Goal: Complete application form

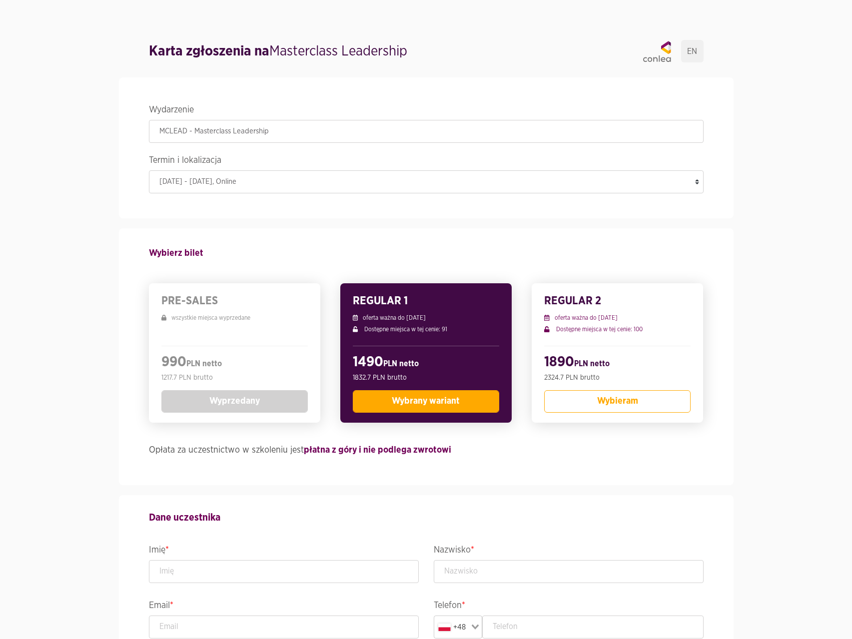
click at [663, 53] on icon at bounding box center [656, 51] width 27 height 21
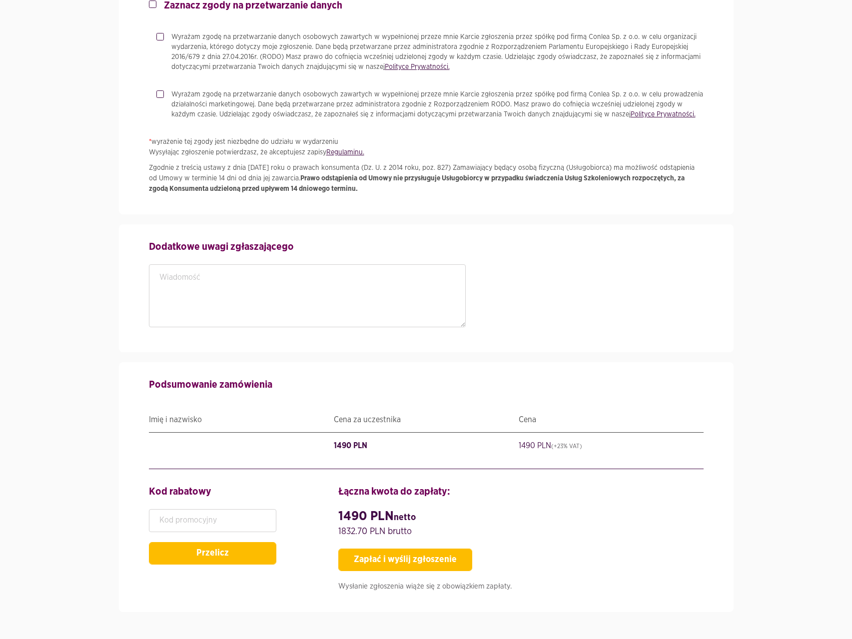
scroll to position [899, 0]
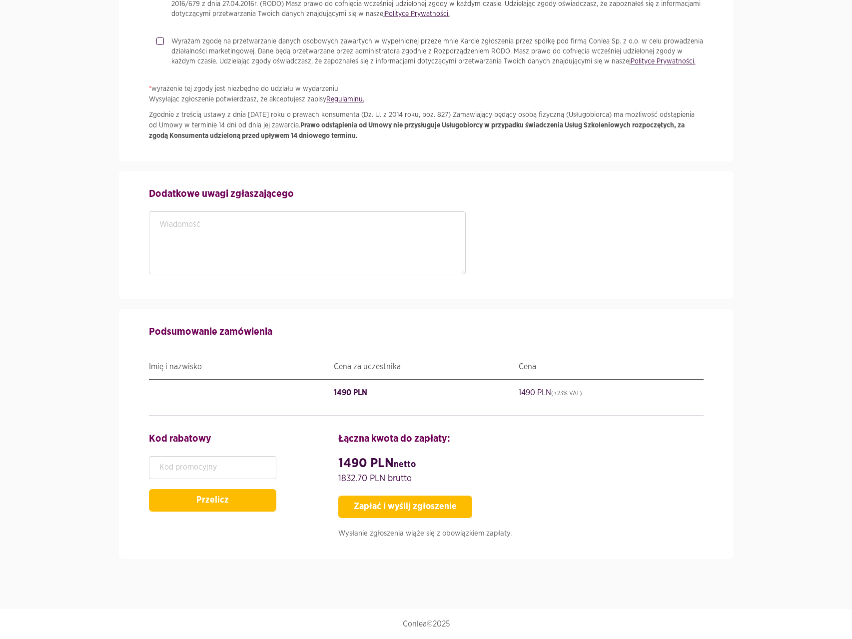
click at [424, 459] on p "Conlea©2025" at bounding box center [426, 624] width 555 height 10
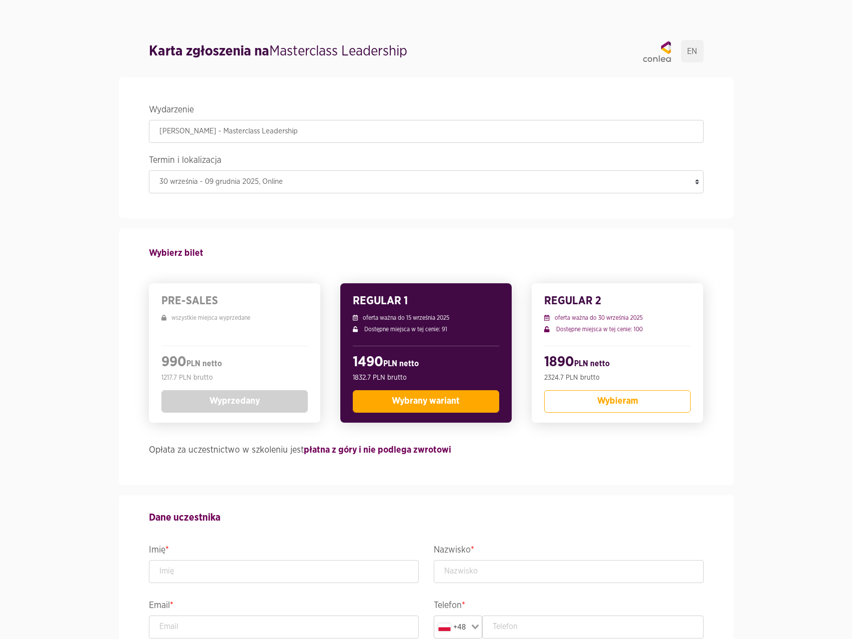
click at [421, 404] on span "Wybrany wariant" at bounding box center [426, 401] width 68 height 9
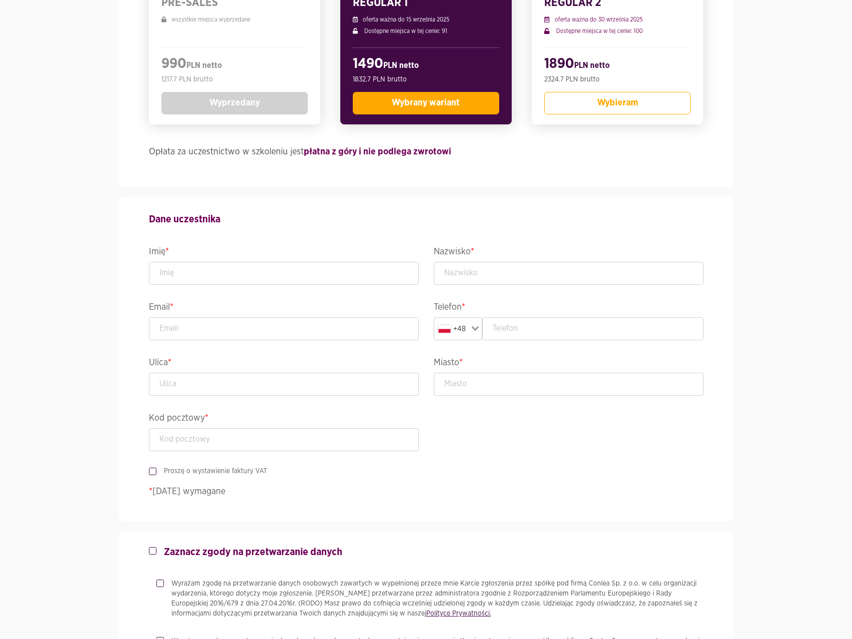
scroll to position [300, 0]
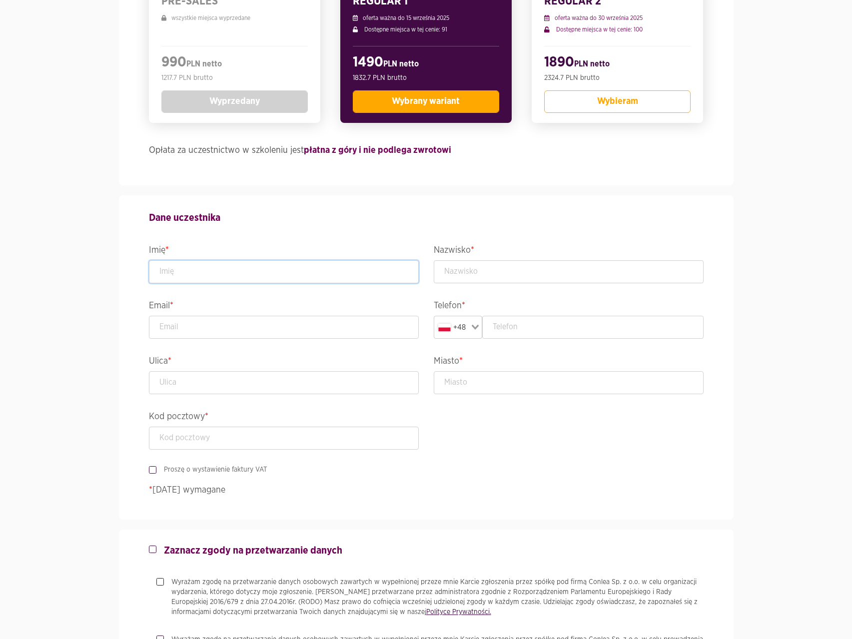
click at [252, 267] on input "text" at bounding box center [284, 271] width 270 height 23
type input "[PERSON_NAME]"
type input "[PERSON_NAME][EMAIL_ADDRESS][PERSON_NAME][DOMAIN_NAME]"
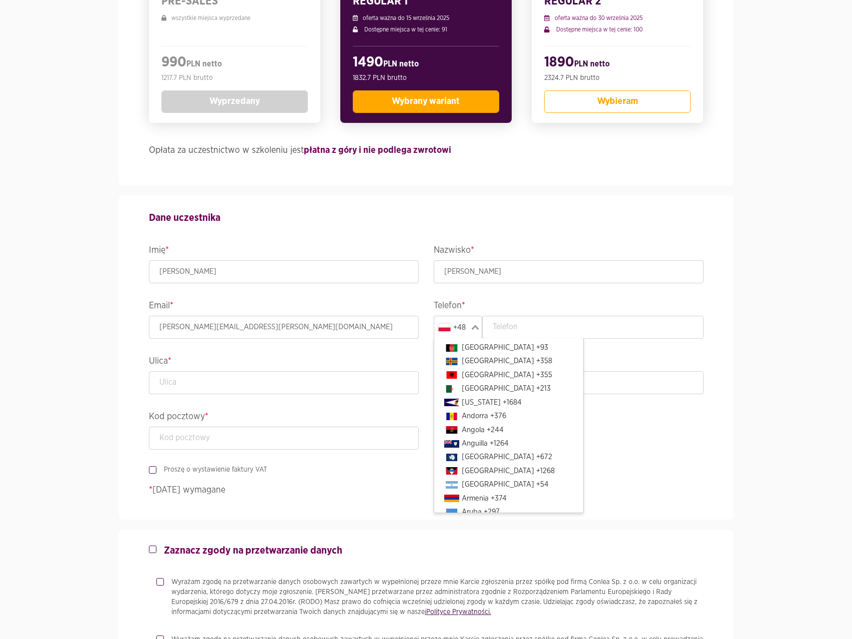
scroll to position [2239, 0]
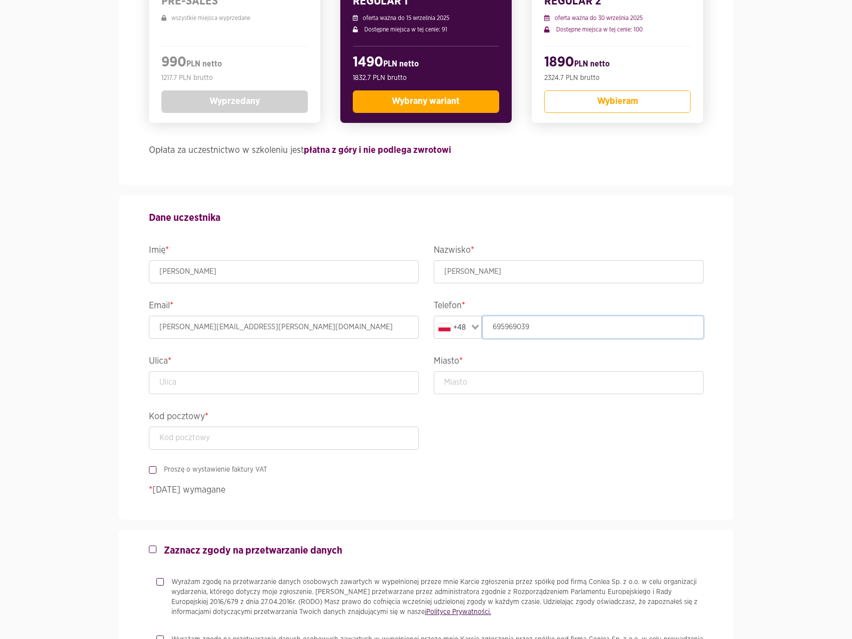
type input "695969039"
type input "Harmonijna"
type input "[GEOGRAPHIC_DATA]"
click at [233, 448] on input "text" at bounding box center [284, 438] width 270 height 23
type input "80-180"
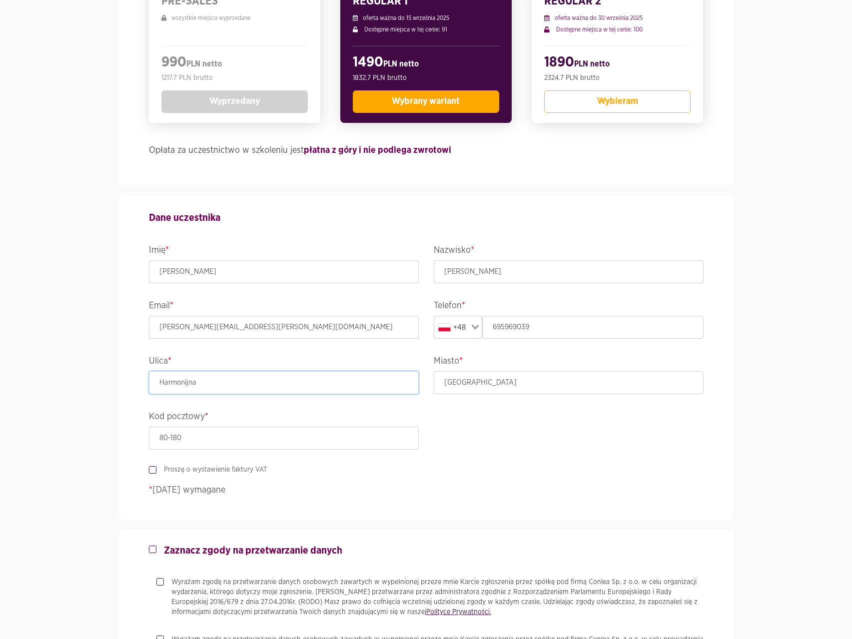
click at [262, 380] on input "Harmonijna" at bounding box center [284, 382] width 270 height 23
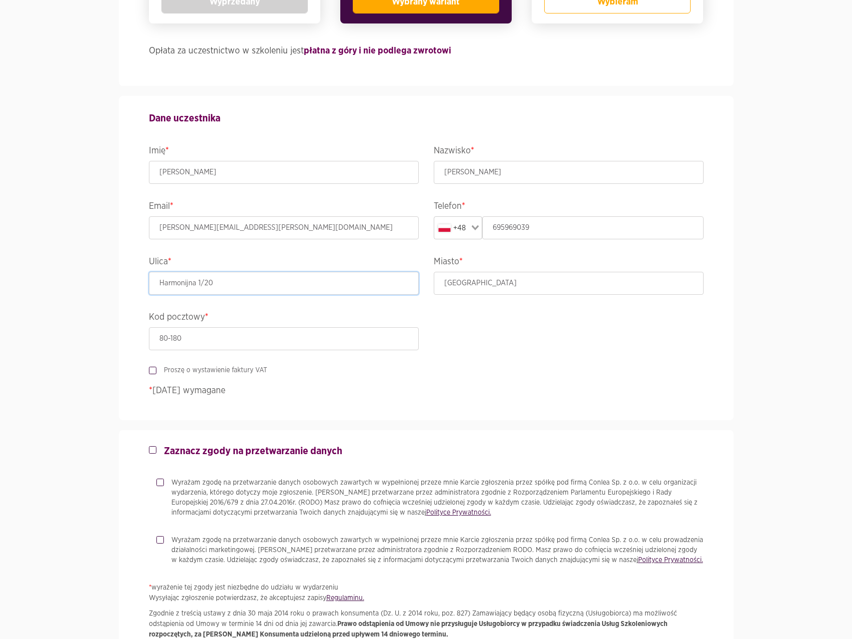
scroll to position [400, 0]
type input "Harmonijna 1/20"
click at [156, 373] on label "Proszę o wystawienie faktury VAT" at bounding box center [211, 370] width 111 height 10
click at [152, 371] on input "Proszę o wystawienie faktury VAT" at bounding box center [151, 368] width 5 height 6
checkbox input "true"
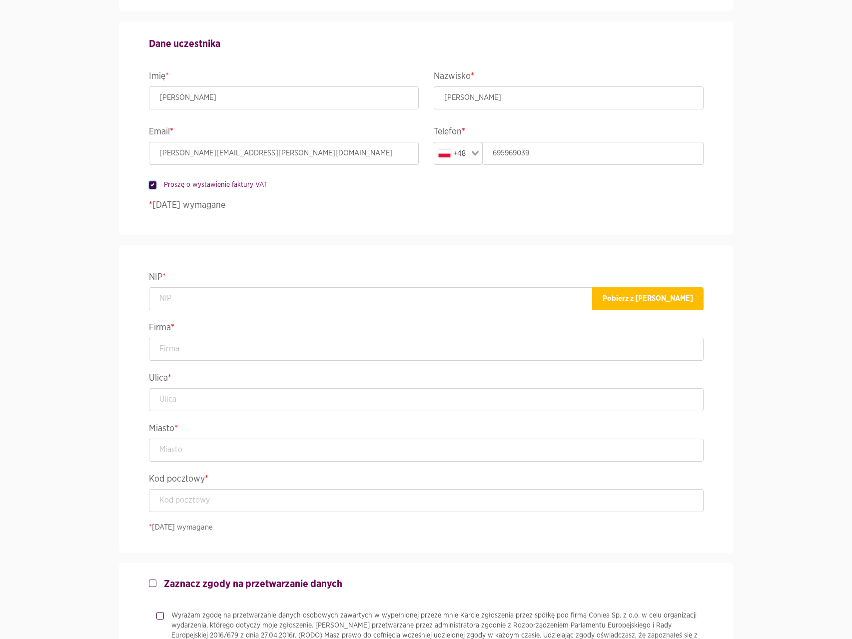
scroll to position [500, 0]
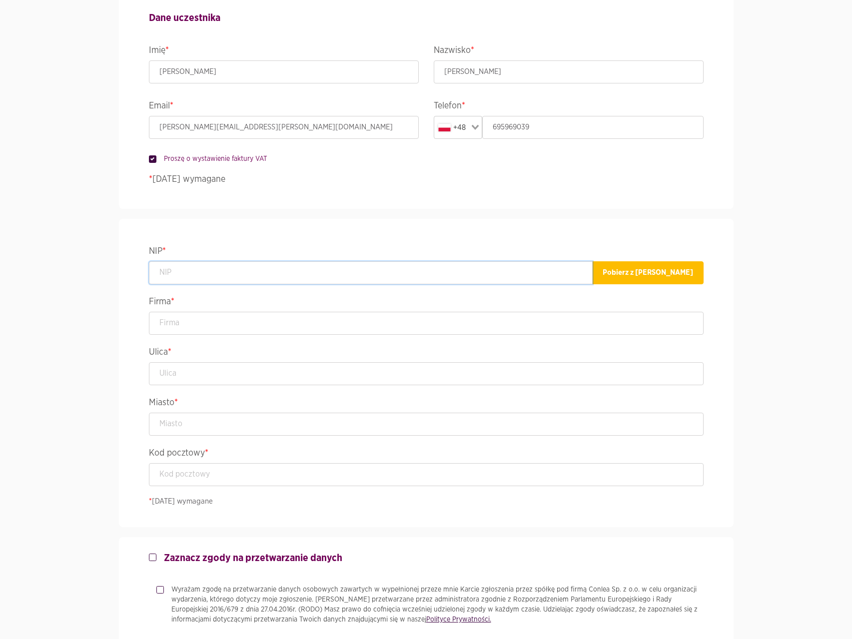
click at [190, 274] on input "text" at bounding box center [371, 272] width 444 height 23
paste input "[PHONE_NUMBER]"
click at [664, 277] on button "Pobierz z [PERSON_NAME]" at bounding box center [647, 272] width 111 height 23
type input "5842833513"
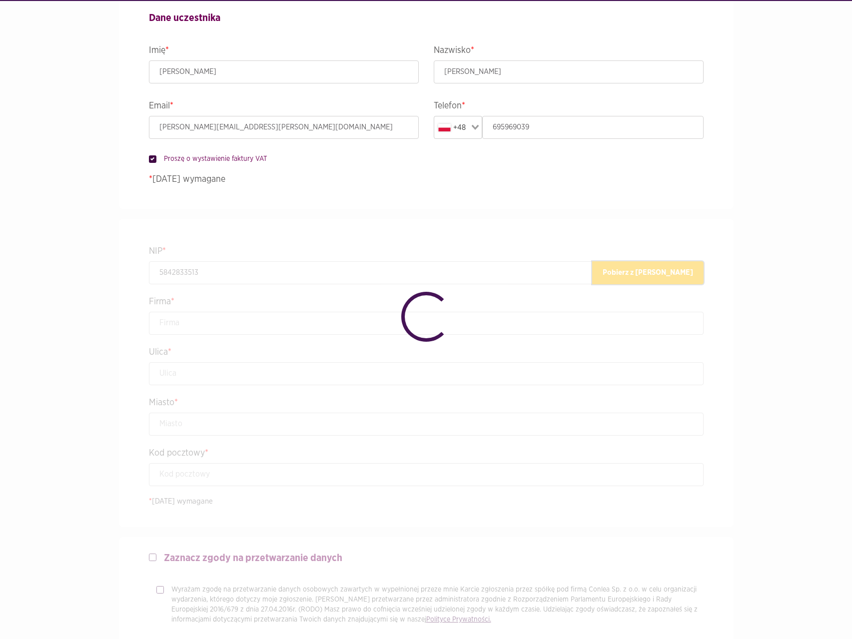
type input "HAPAG-[PERSON_NAME] KNOWLEDGE CENTER SPÓŁKA Z OGRANICZONĄ ODPOWIEDZIALNOŚCIĄ"
type input "[PERSON_NAME] 413"
type input "[GEOGRAPHIC_DATA]"
type input "80-309"
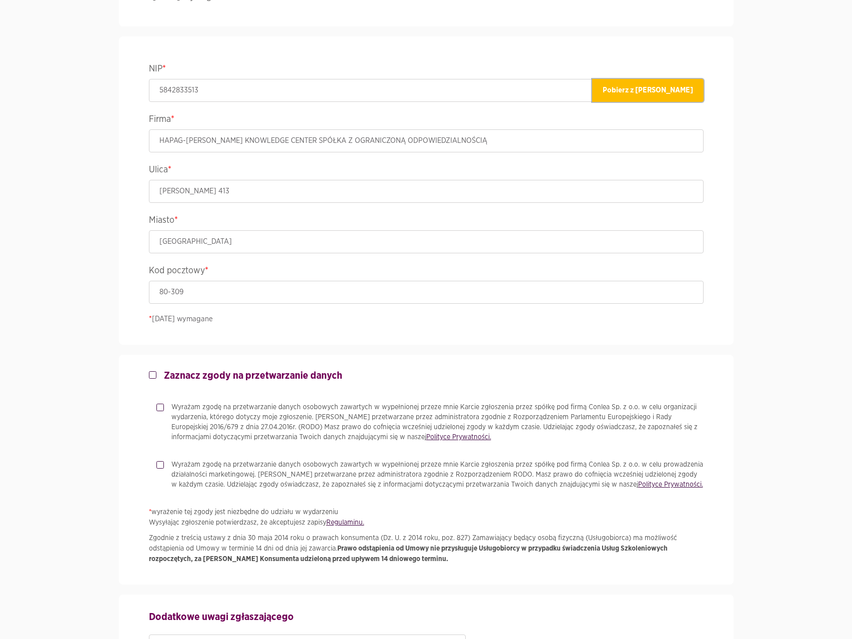
scroll to position [700, 0]
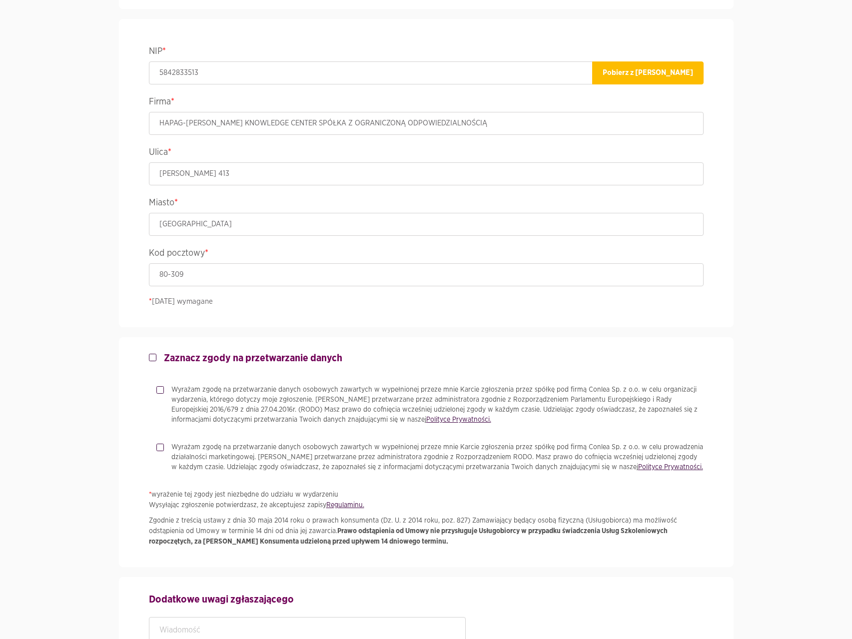
click at [164, 388] on label "Wyrażam zgodę na przetwarzanie danych osobowych zawartych w wypełnionej przeze …" at bounding box center [434, 405] width 540 height 40
click at [158, 388] on input "Wyrażam zgodę na przetwarzanie danych osobowych zawartych w wypełnionej przeze …" at bounding box center [158, 388] width 5 height 6
checkbox input "true"
click at [164, 448] on label "Wyrażam zgodę na przetwarzanie danych osobowych zawartych w wypełnionej przeze …" at bounding box center [434, 457] width 540 height 30
click at [160, 448] on input "Wyrażam zgodę na przetwarzanie danych osobowych zawartych w wypełnionej przeze …" at bounding box center [158, 445] width 5 height 6
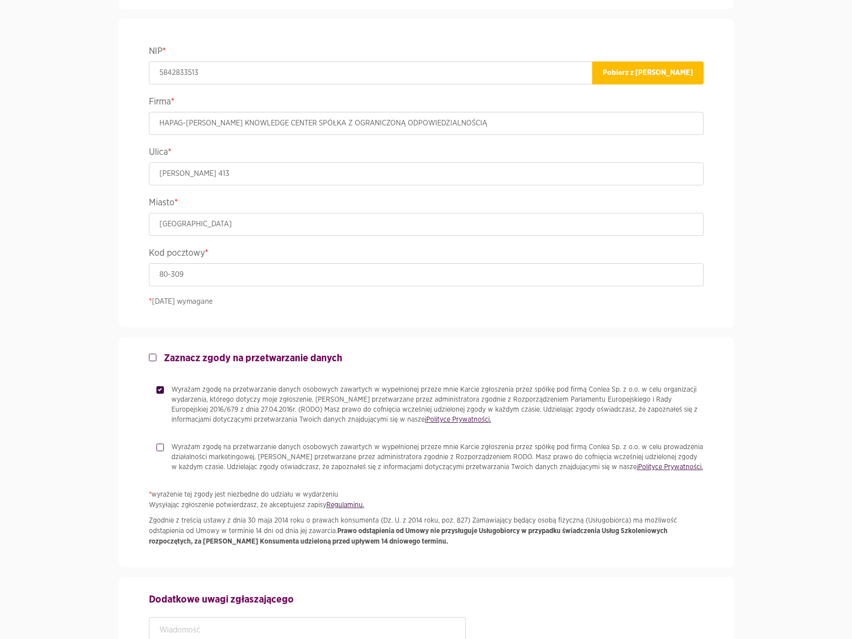
checkbox input "true"
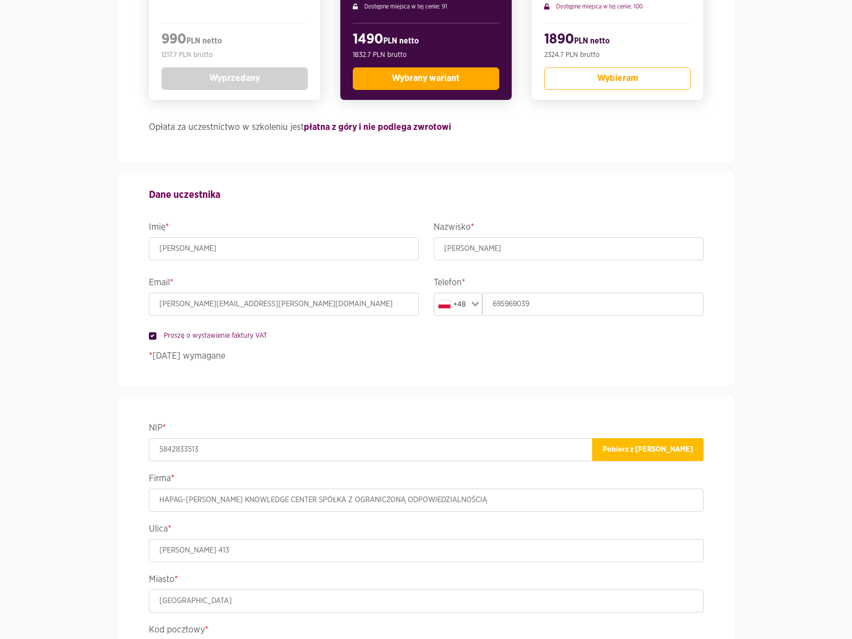
scroll to position [200, 0]
